Goal: Task Accomplishment & Management: Use online tool/utility

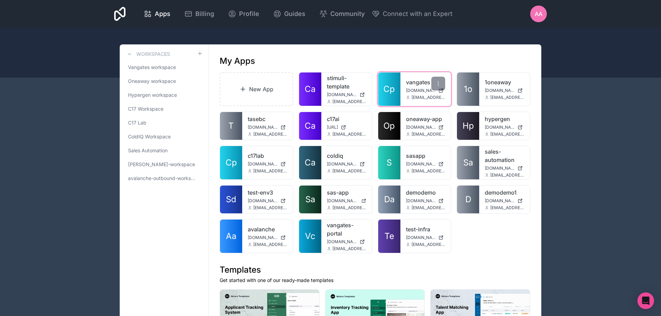
click at [411, 84] on link "vangates" at bounding box center [426, 82] width 40 height 8
click at [149, 69] on span "Vangates workspace" at bounding box center [152, 67] width 48 height 7
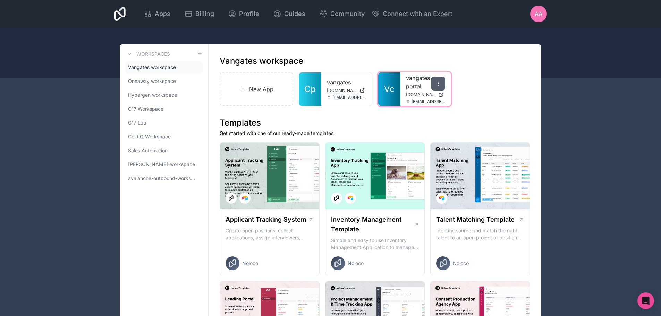
click at [441, 83] on icon at bounding box center [439, 84] width 6 height 6
click at [413, 88] on link "vangates-portal" at bounding box center [426, 82] width 40 height 17
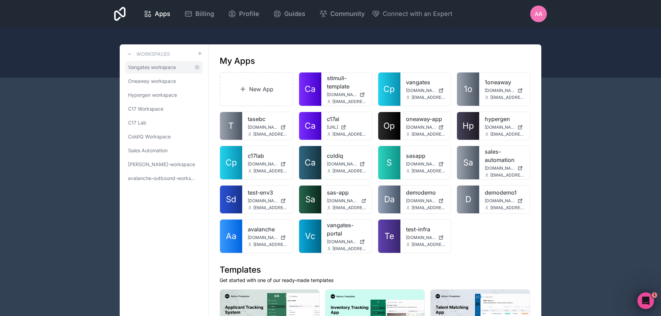
click at [149, 67] on span "Vangates workspace" at bounding box center [152, 67] width 48 height 7
click at [154, 67] on span "Vangates workspace" at bounding box center [152, 67] width 48 height 7
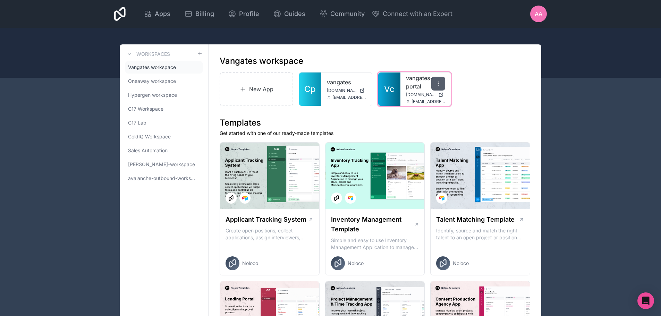
click at [441, 84] on icon at bounding box center [439, 84] width 6 height 6
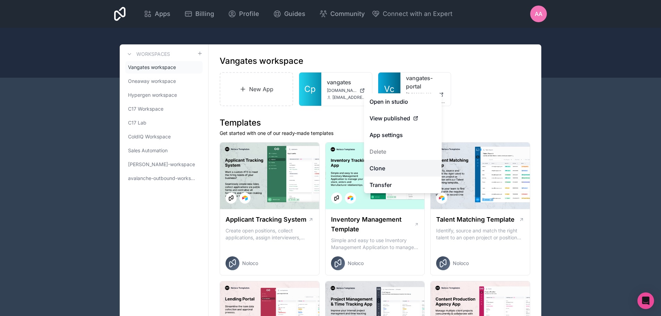
click at [382, 170] on link "Clone" at bounding box center [403, 168] width 78 height 17
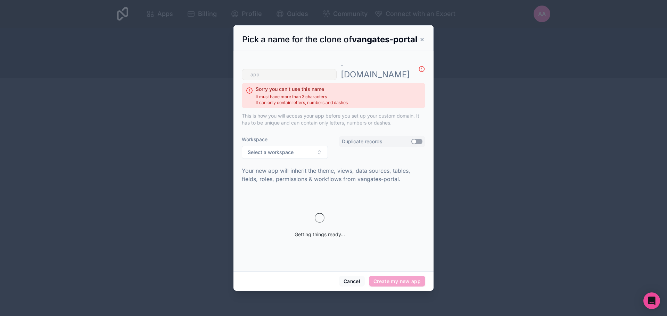
click at [287, 75] on input "text" at bounding box center [289, 74] width 95 height 11
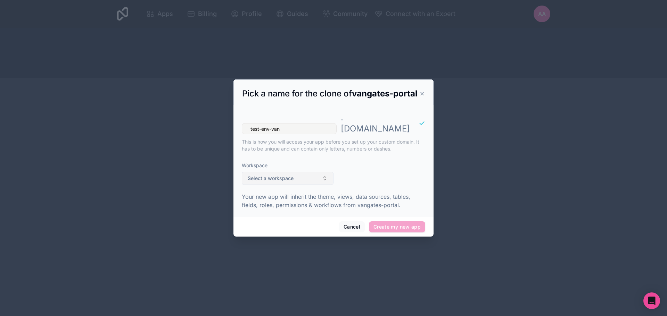
type input "test-env-van"
click at [299, 181] on button "Select a workspace" at bounding box center [288, 178] width 92 height 13
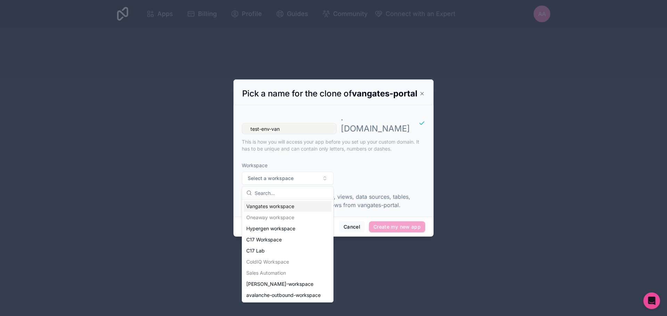
click at [293, 202] on div "Vangates workspace" at bounding box center [287, 206] width 88 height 11
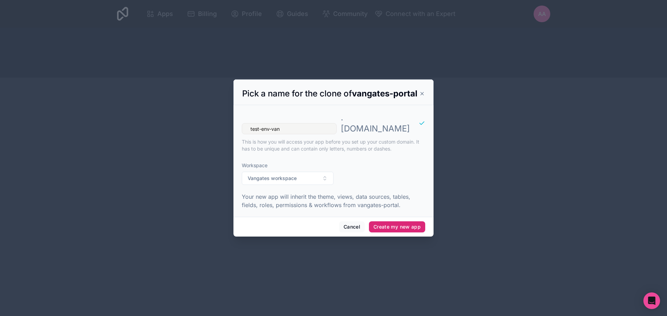
click at [403, 227] on button "Create my new app" at bounding box center [397, 226] width 56 height 11
